Goal: Information Seeking & Learning: Find specific fact

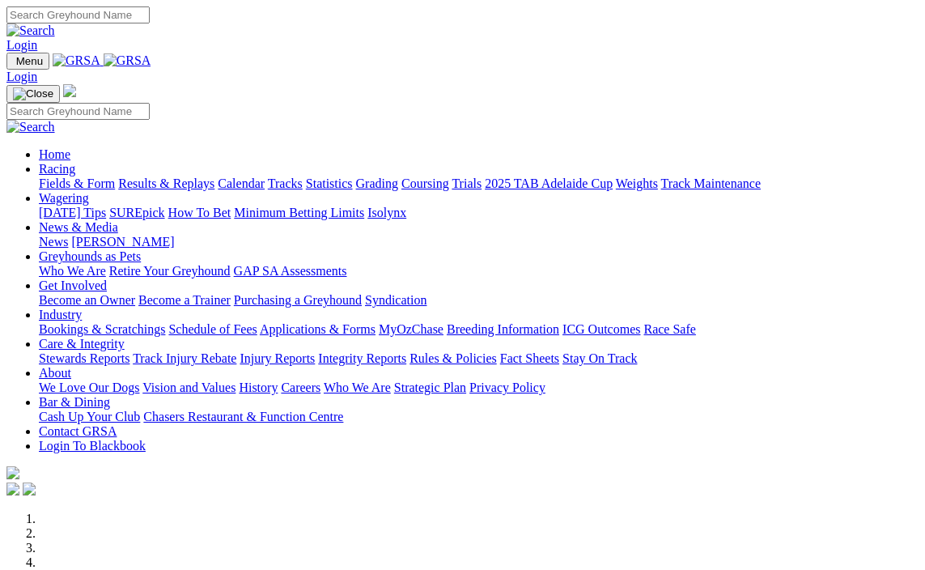
scroll to position [567, 0]
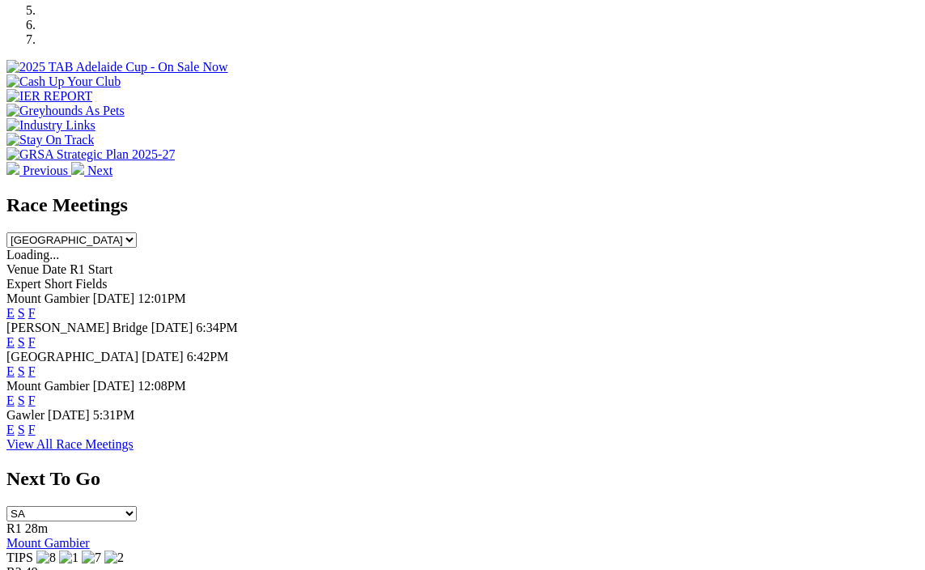
click at [36, 393] on link "F" at bounding box center [31, 400] width 7 height 14
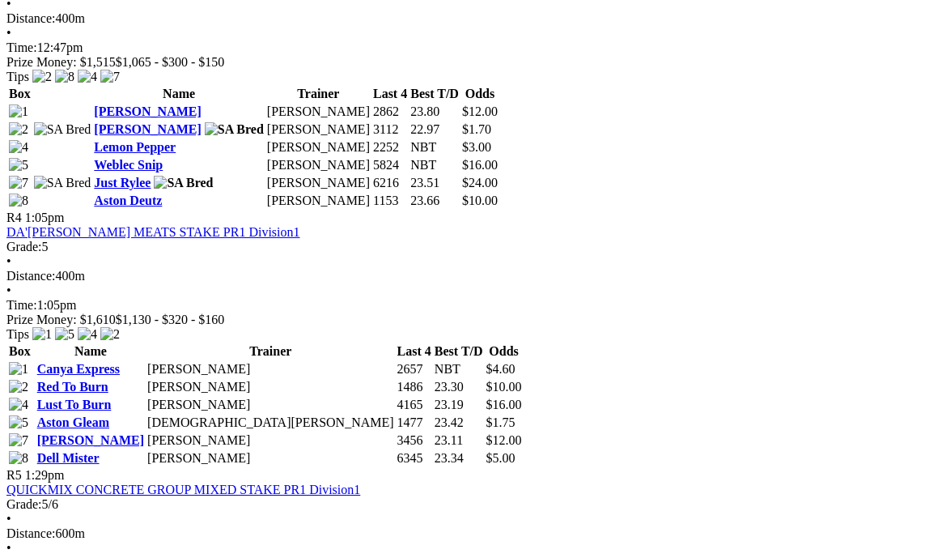
scroll to position [1457, 0]
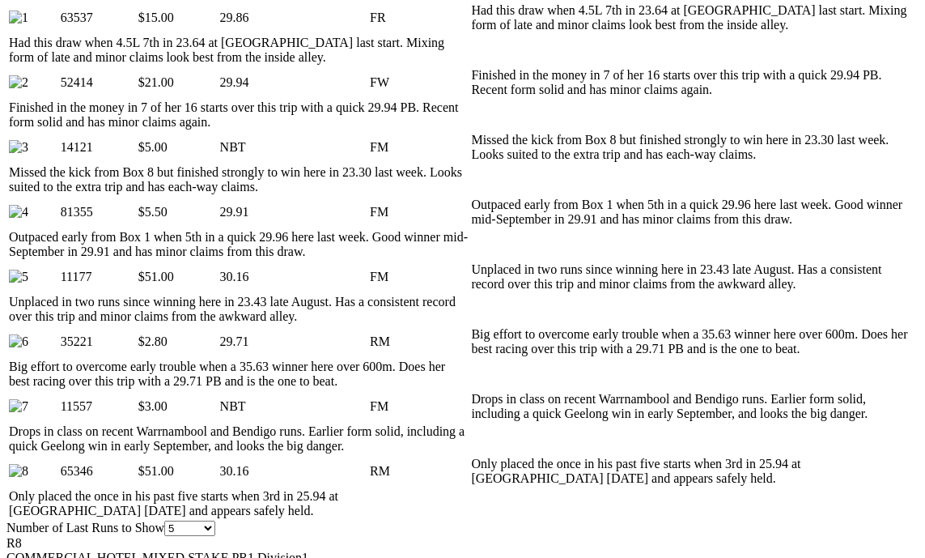
scroll to position [568, 0]
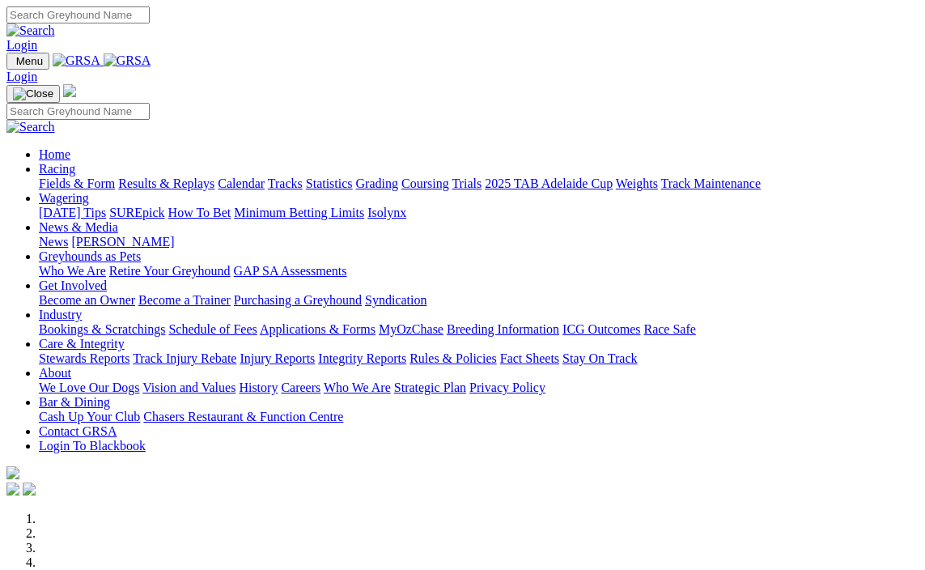
scroll to position [567, 0]
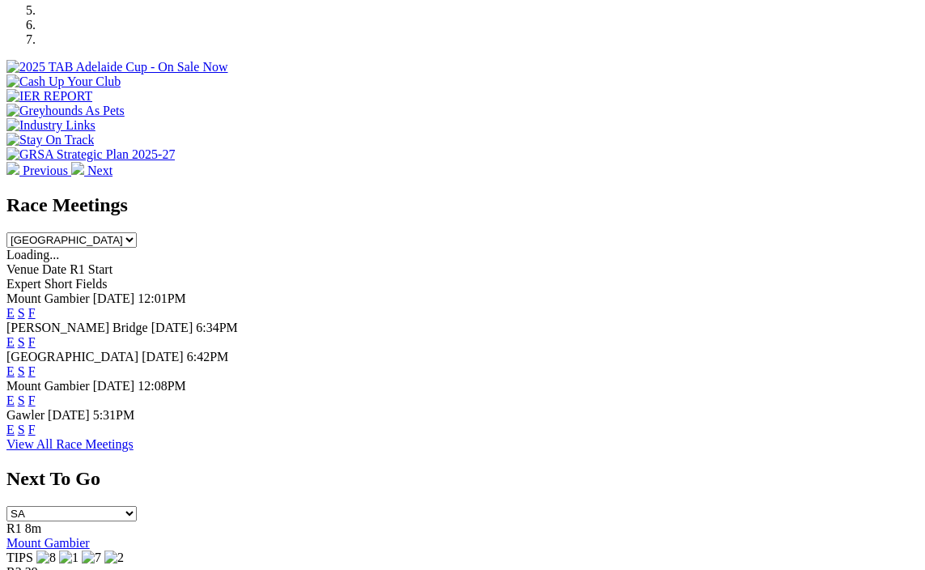
click at [36, 306] on link "F" at bounding box center [31, 313] width 7 height 14
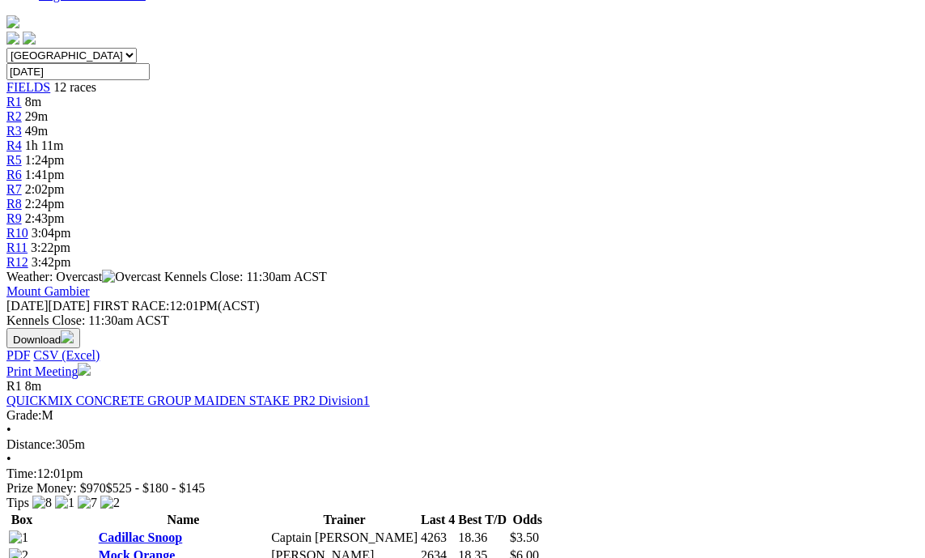
scroll to position [486, 0]
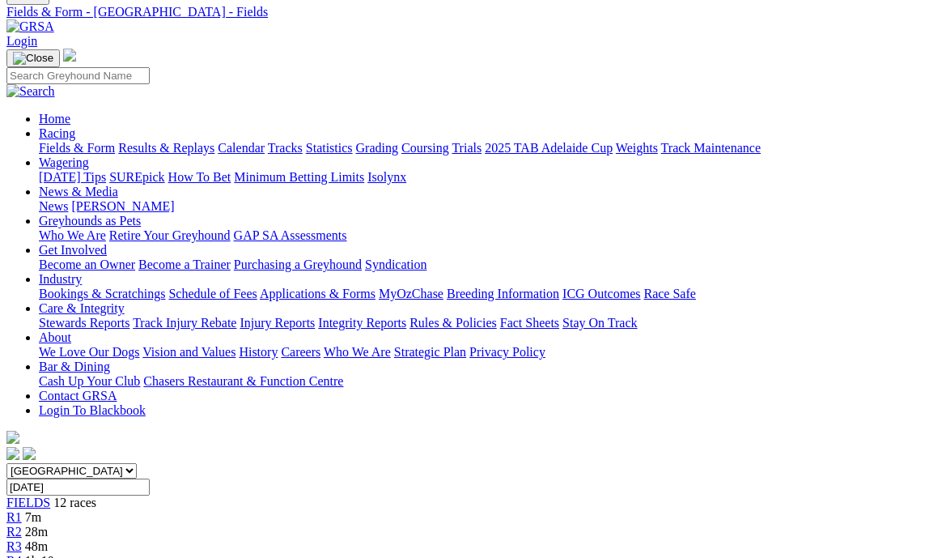
scroll to position [243, 0]
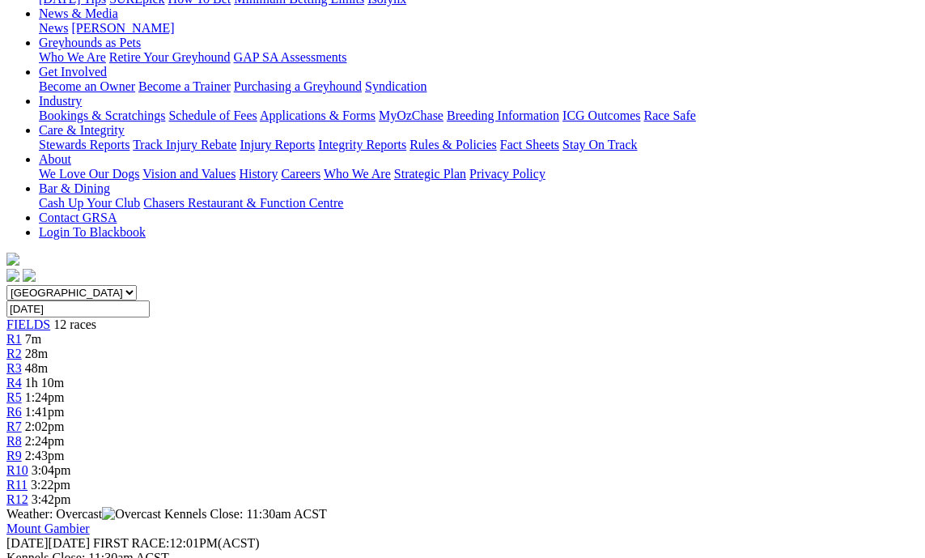
click at [134, 332] on div "R1 7m" at bounding box center [462, 339] width 912 height 15
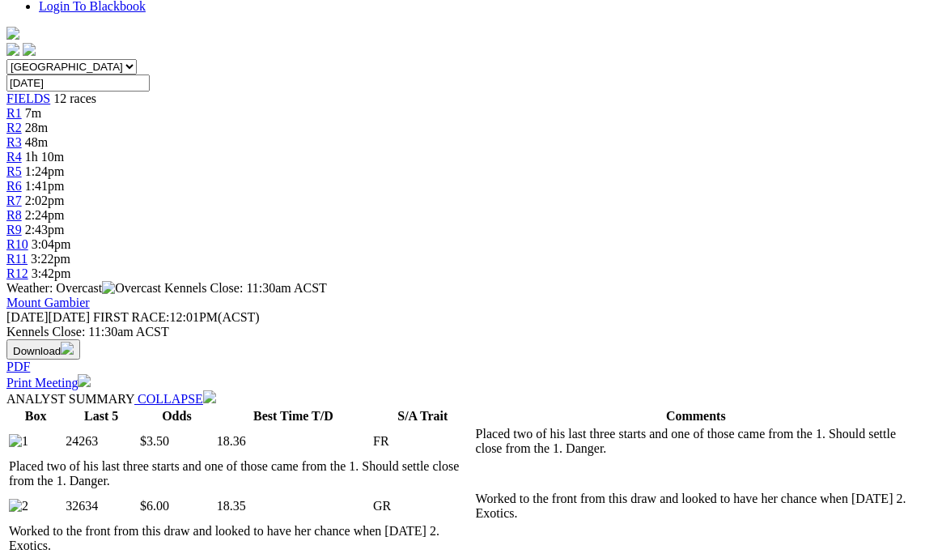
scroll to position [486, 0]
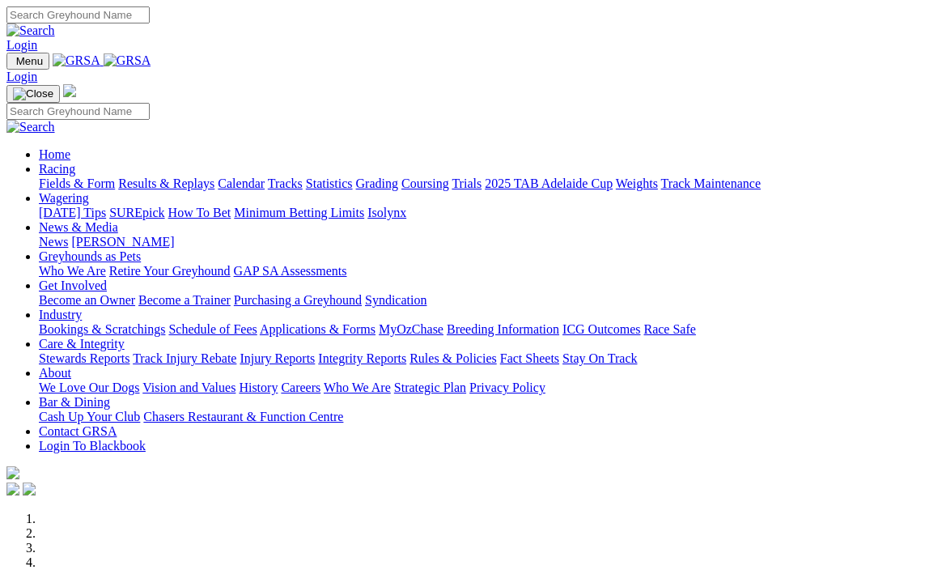
scroll to position [486, 0]
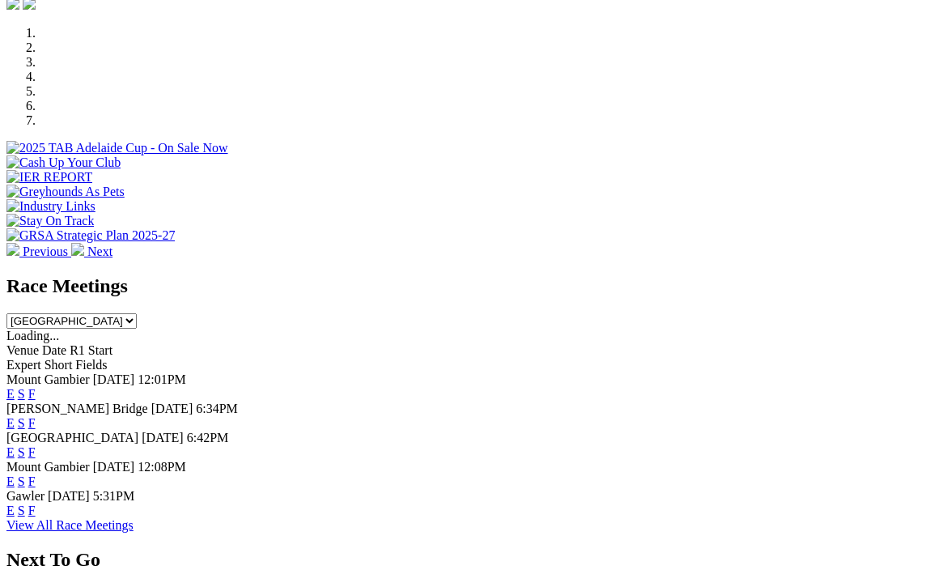
click at [36, 474] on link "F" at bounding box center [31, 481] width 7 height 14
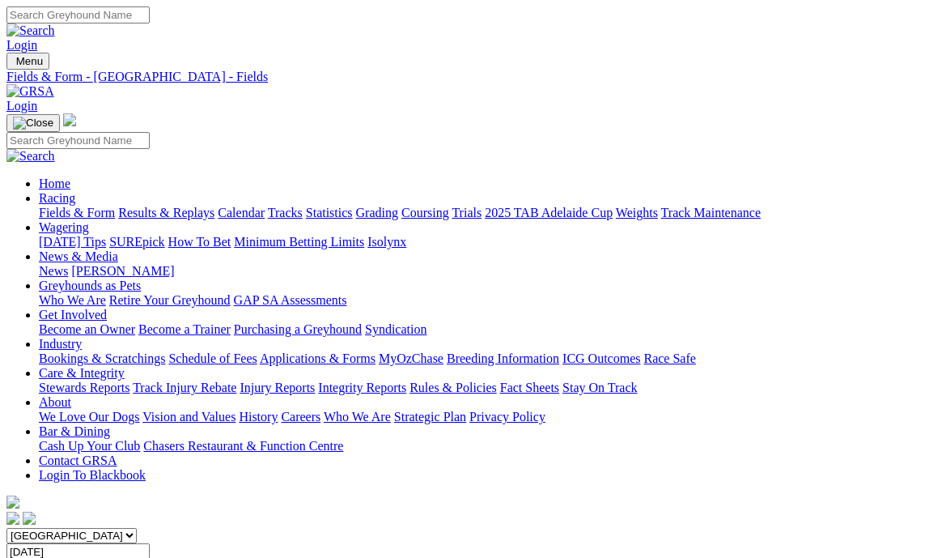
click at [75, 206] on link "Fields & Form" at bounding box center [77, 213] width 76 height 14
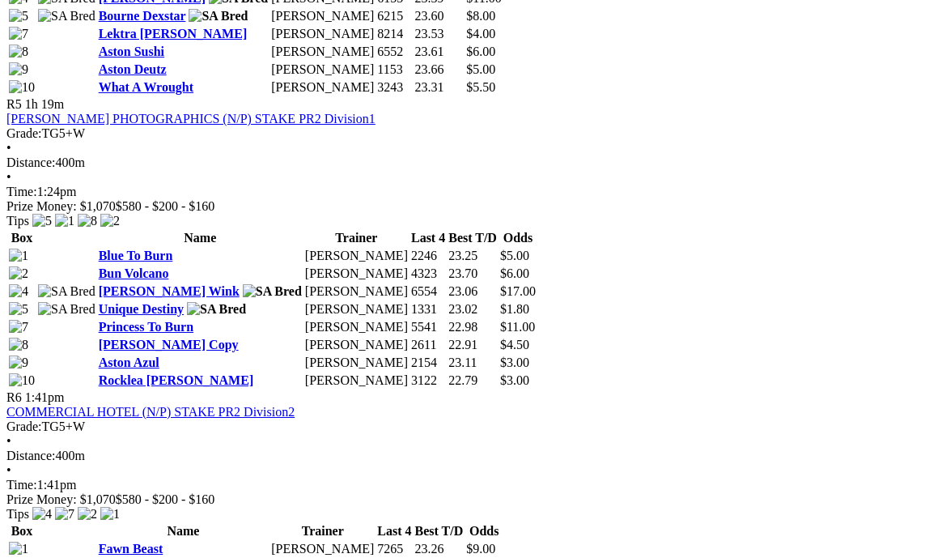
scroll to position [1943, 0]
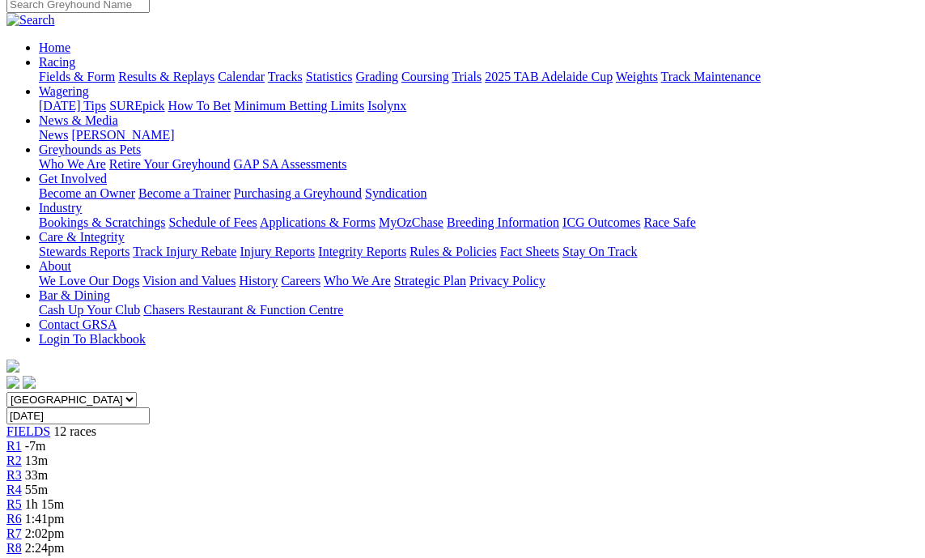
scroll to position [162, 0]
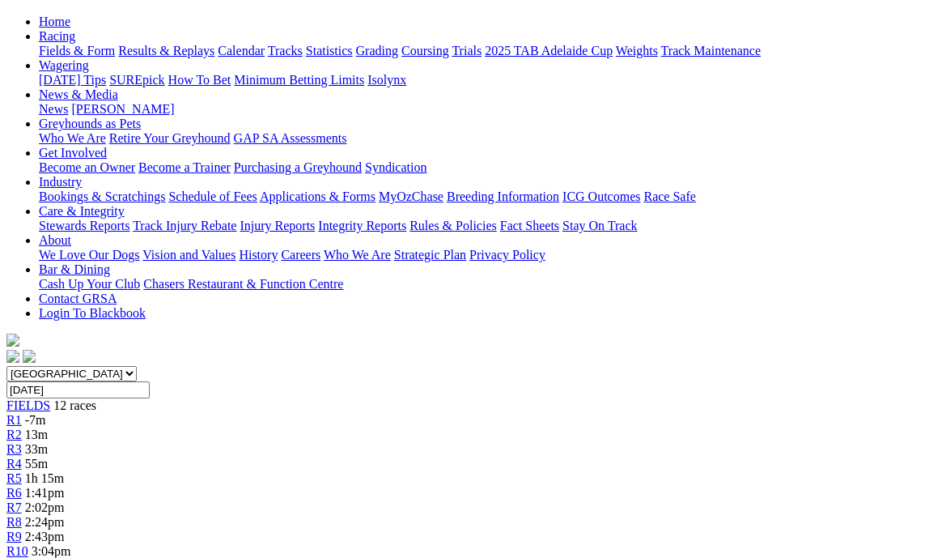
click at [148, 413] on div "R1 -7m" at bounding box center [462, 420] width 912 height 15
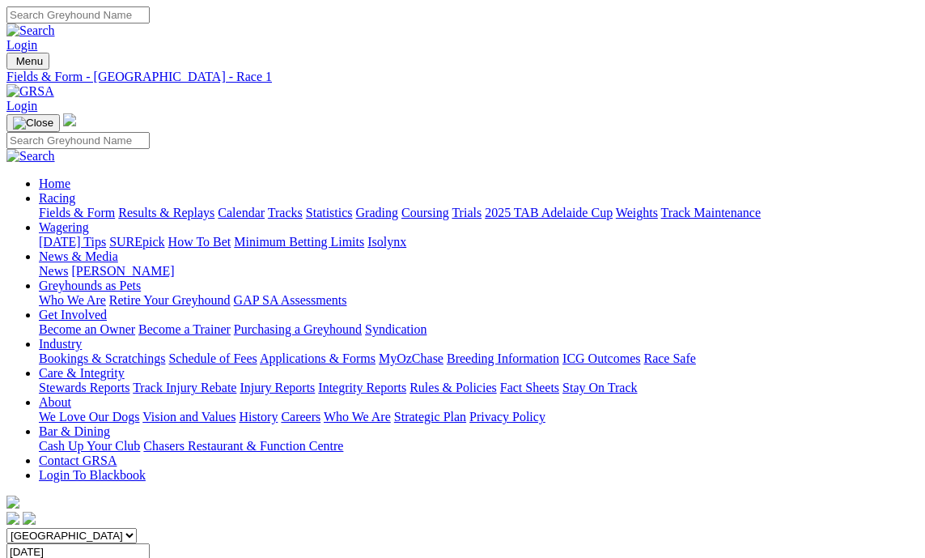
click at [172, 206] on link "Results & Replays" at bounding box center [166, 213] width 96 height 14
click at [79, 206] on link "Fields & Form" at bounding box center [77, 213] width 76 height 14
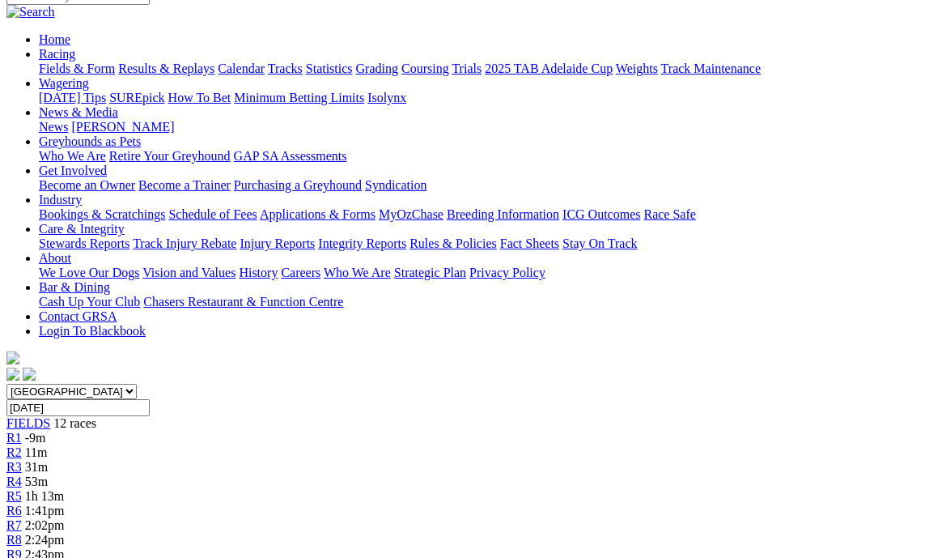
scroll to position [162, 0]
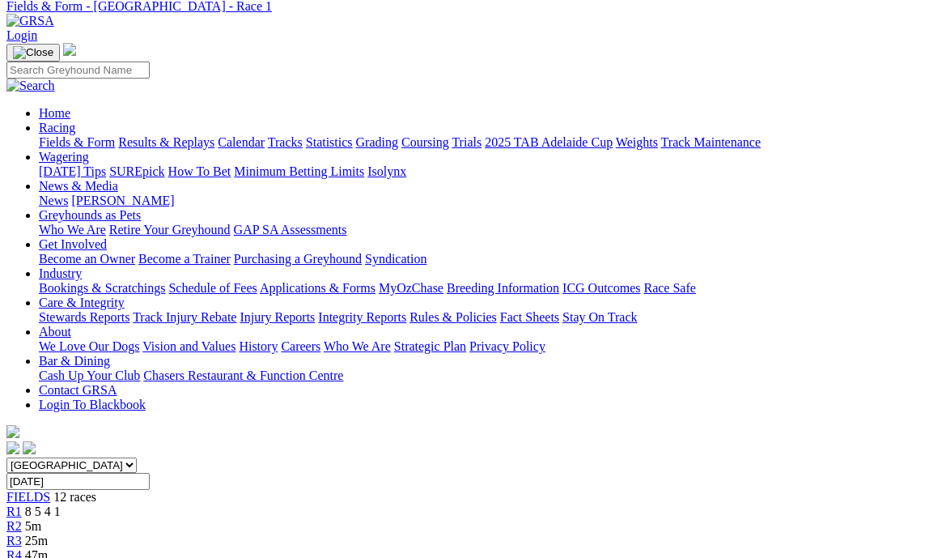
scroll to position [162, 0]
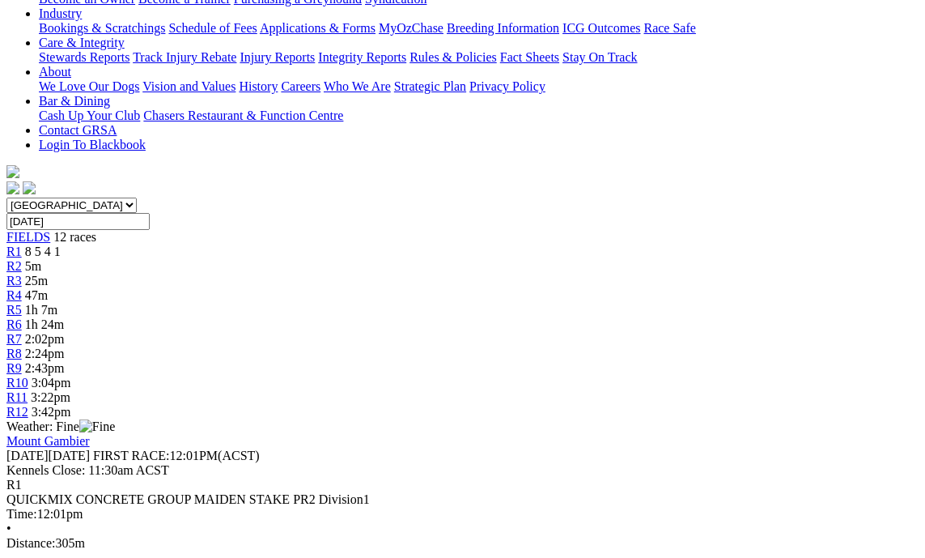
scroll to position [324, 0]
